Goal: Find specific page/section: Locate item on page

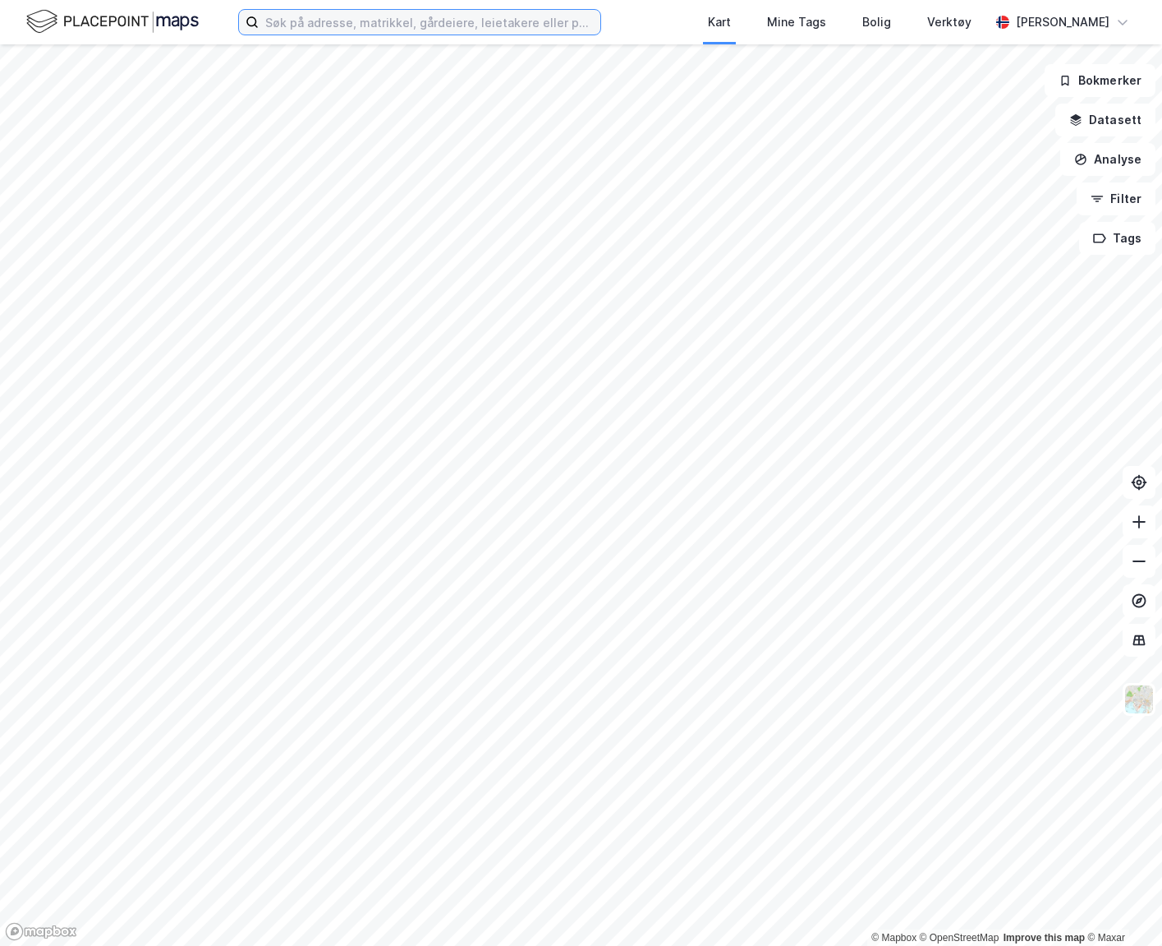
click at [284, 16] on input at bounding box center [430, 22] width 342 height 25
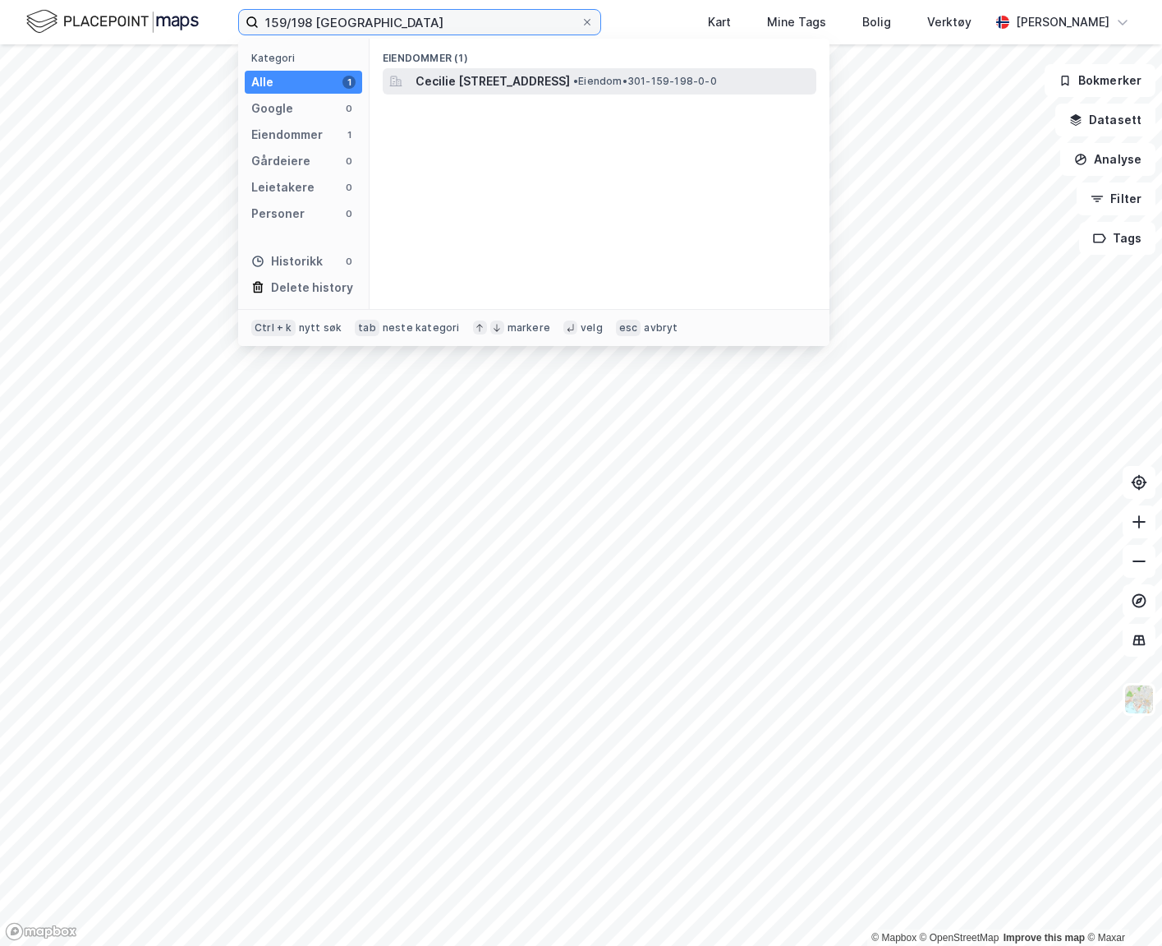
type input "159/198 [GEOGRAPHIC_DATA]"
click at [542, 88] on span "Cecilie [STREET_ADDRESS]" at bounding box center [493, 81] width 154 height 20
